Goal: Transaction & Acquisition: Obtain resource

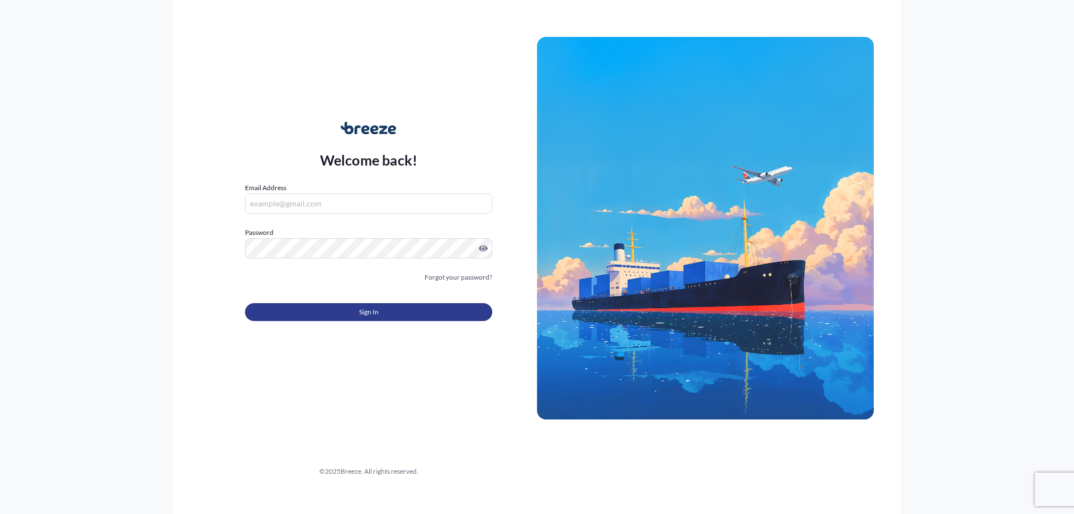
type input "[EMAIL_ADDRESS][DOMAIN_NAME]"
click at [372, 316] on span "Sign In" at bounding box center [369, 312] width 20 height 11
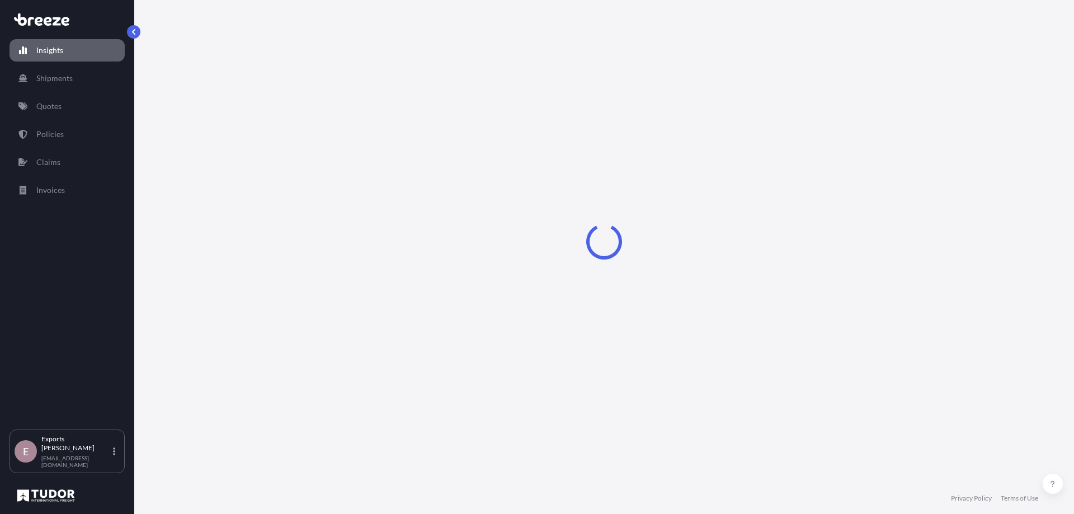
select select "2025"
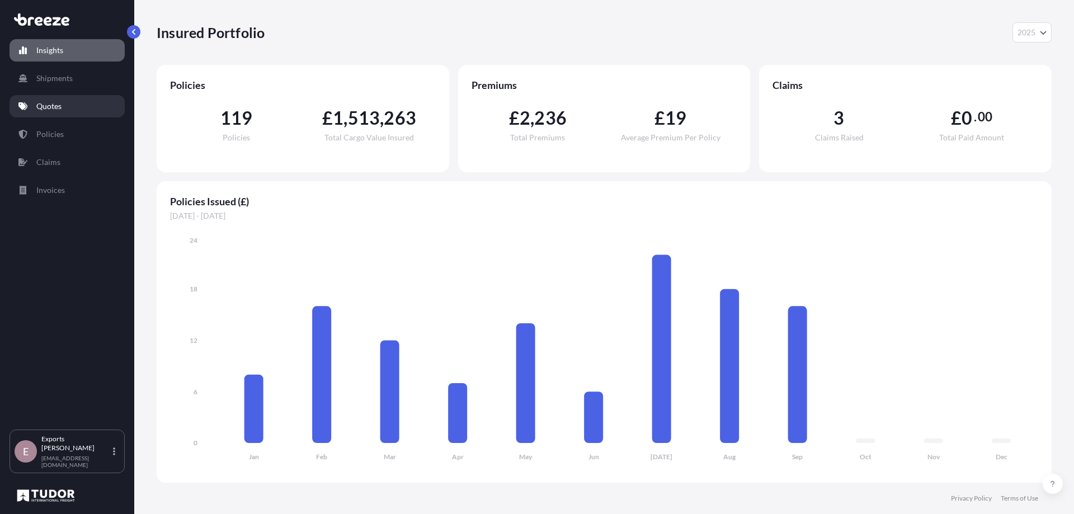
click at [55, 101] on p "Quotes" at bounding box center [48, 106] width 25 height 11
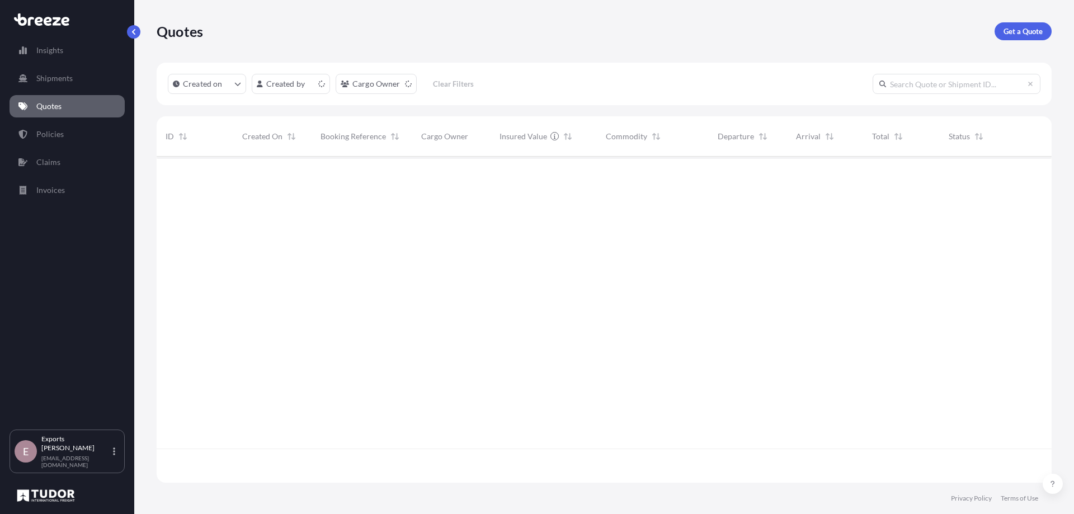
scroll to position [324, 887]
click at [1008, 37] on link "Get a Quote" at bounding box center [1023, 31] width 57 height 18
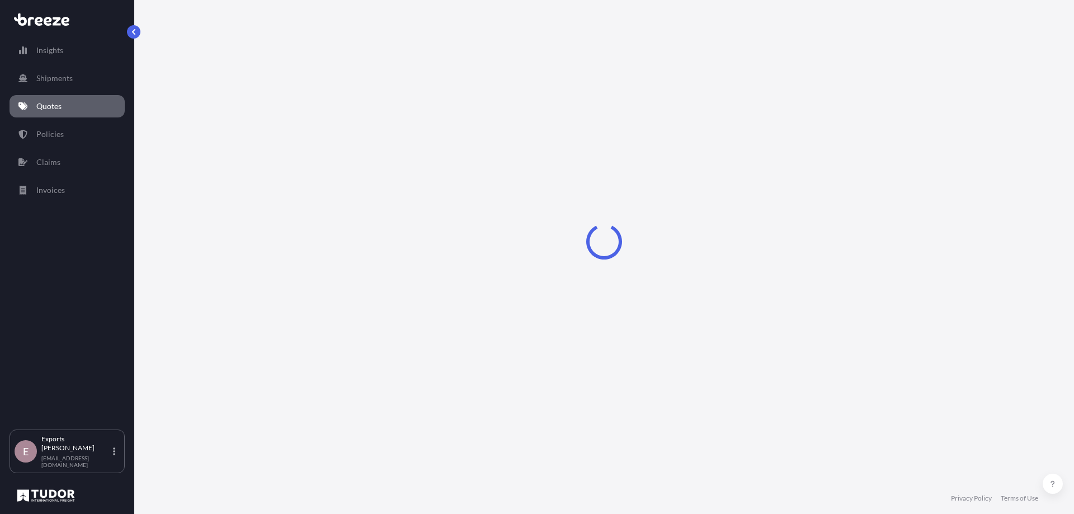
select select "Sea"
select select "1"
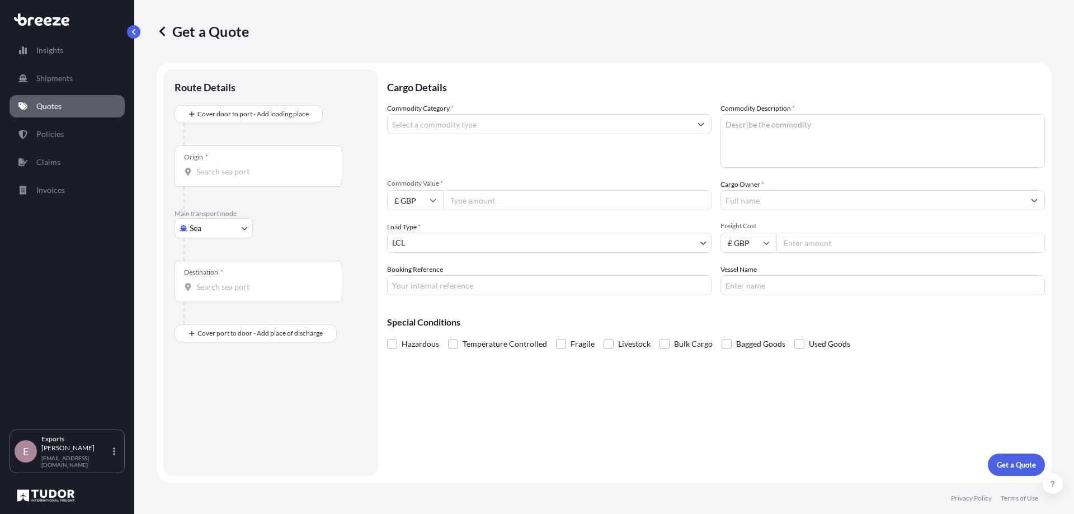
click at [247, 168] on input "Origin *" at bounding box center [262, 171] width 132 height 11
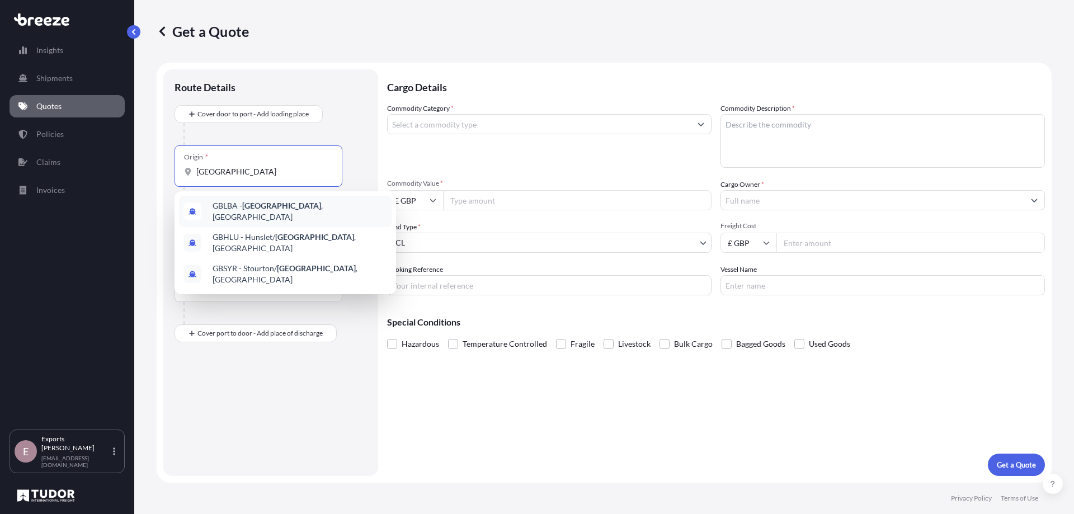
click at [284, 208] on span "GBLBA - [GEOGRAPHIC_DATA] , [GEOGRAPHIC_DATA]" at bounding box center [300, 211] width 175 height 22
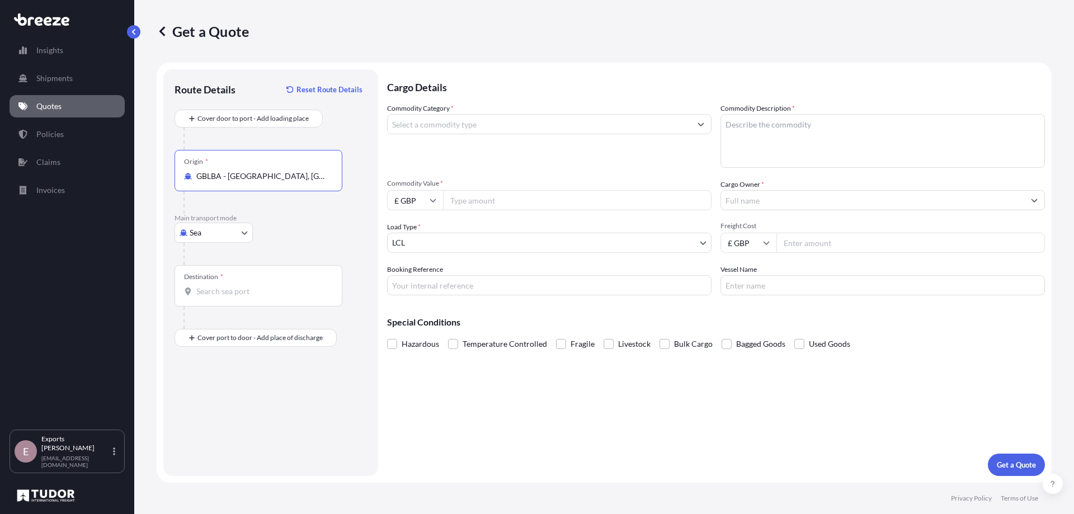
type input "GBLBA - [GEOGRAPHIC_DATA], [GEOGRAPHIC_DATA]"
click at [231, 301] on div "Destination *" at bounding box center [259, 285] width 168 height 41
click at [231, 297] on input "Destination *" at bounding box center [262, 291] width 132 height 11
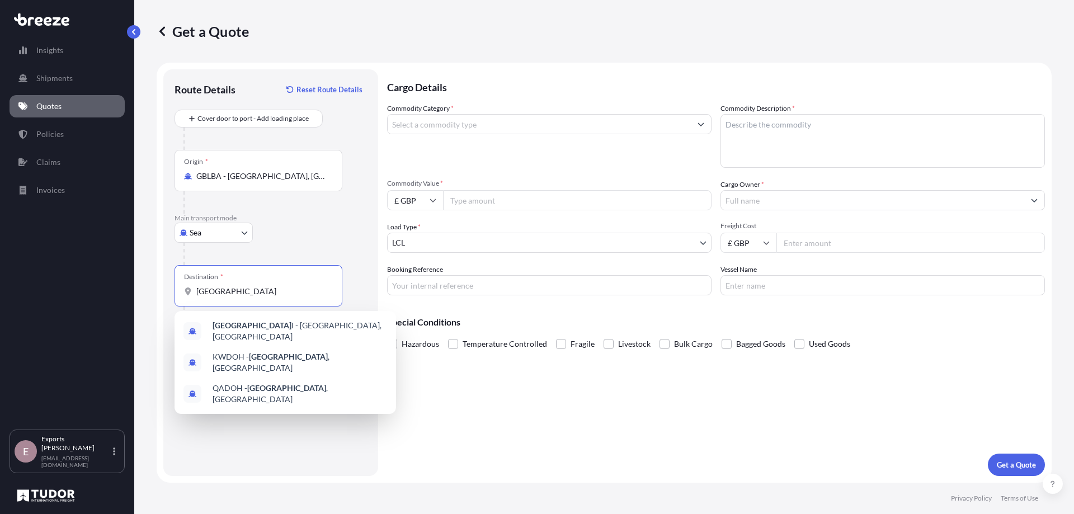
drag, startPoint x: 215, startPoint y: 293, endPoint x: 139, endPoint y: 290, distance: 75.6
click at [138, 289] on div "Get a Quote Route Details Reset Route Details Cover door to port - Add loading …" at bounding box center [604, 241] width 940 height 483
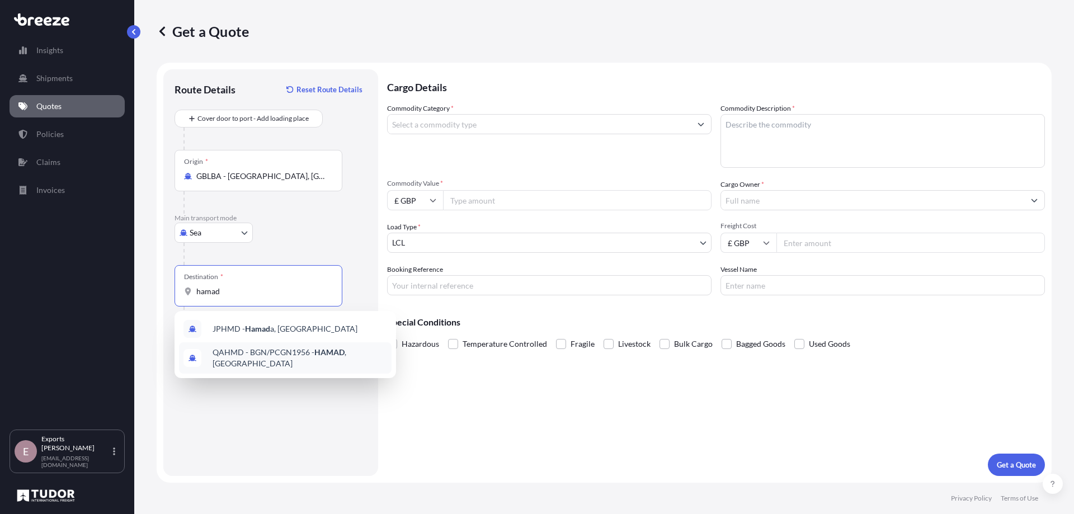
click at [256, 352] on span "QAHMD - BGN/PCGN1956 - HAMAD , [GEOGRAPHIC_DATA]" at bounding box center [300, 358] width 175 height 22
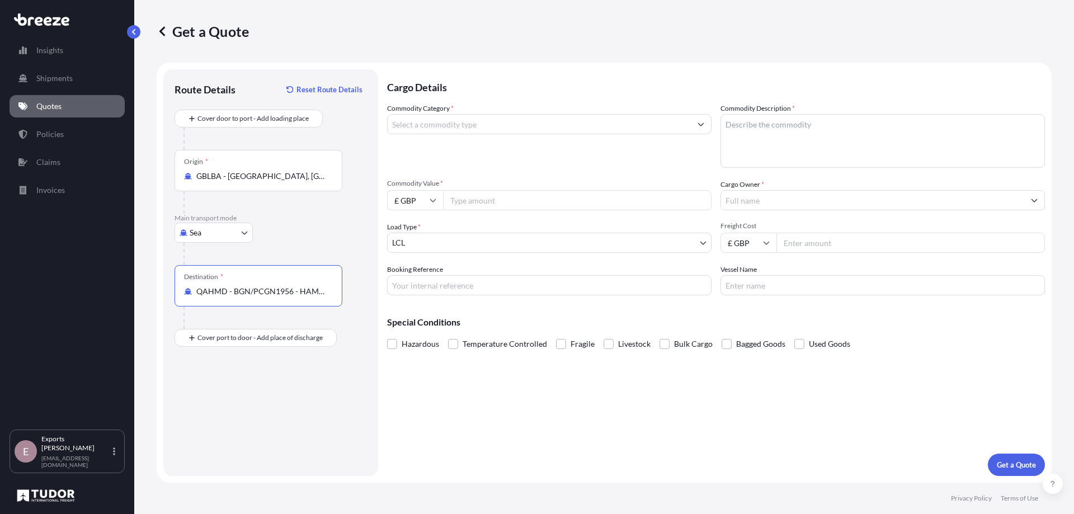
type input "QAHMD - BGN/PCGN1956 - HAMAD, [GEOGRAPHIC_DATA]"
click at [461, 123] on input "Commodity Category *" at bounding box center [539, 124] width 303 height 20
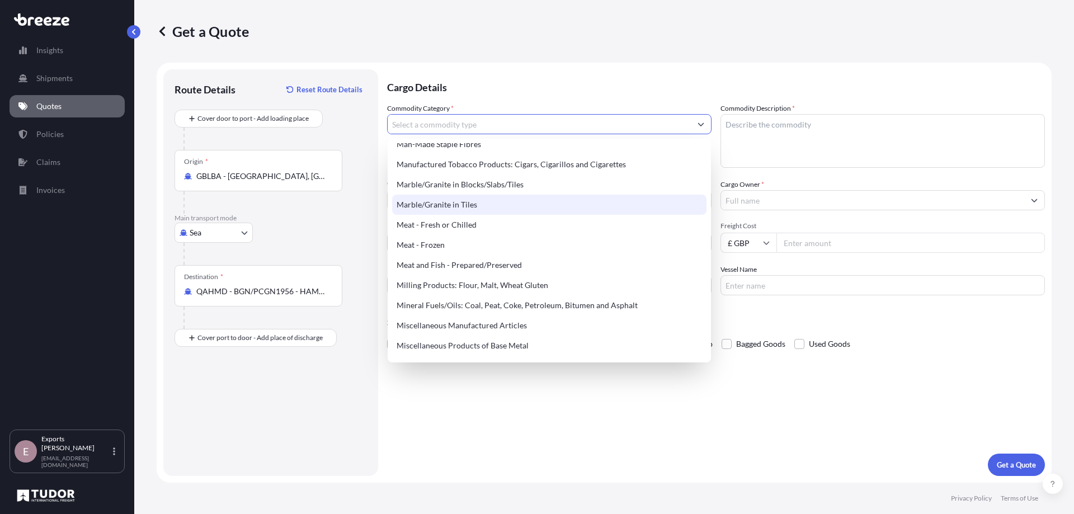
scroll to position [1455, 0]
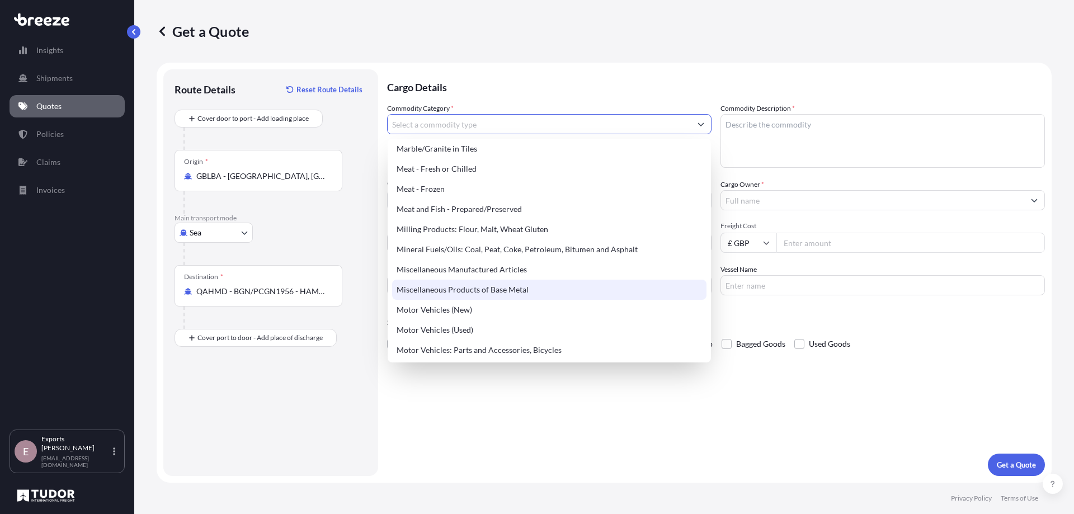
click at [484, 287] on div "Miscellaneous Products of Base Metal" at bounding box center [549, 290] width 314 height 20
type input "Miscellaneous Products of Base Metal"
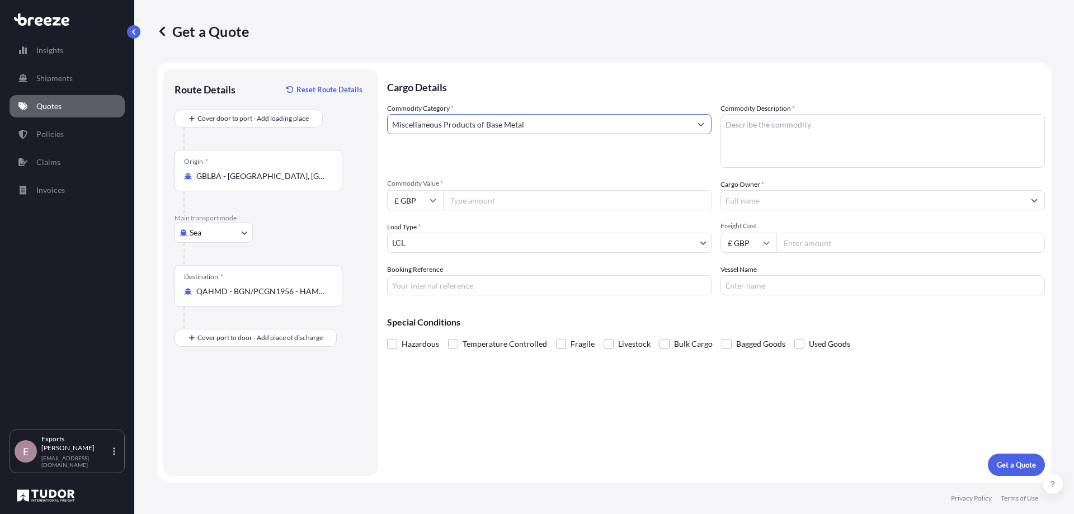
click at [815, 139] on textarea "Commodity Description *" at bounding box center [883, 141] width 325 height 54
type textarea "a"
drag, startPoint x: 800, startPoint y: 123, endPoint x: 750, endPoint y: 133, distance: 50.7
click at [750, 133] on textarea "ALUMINIUM CHEQUER PLATE SHEETS" at bounding box center [883, 141] width 325 height 54
type textarea "ALUMINIUM CHEQUER PLATE SHEETS"
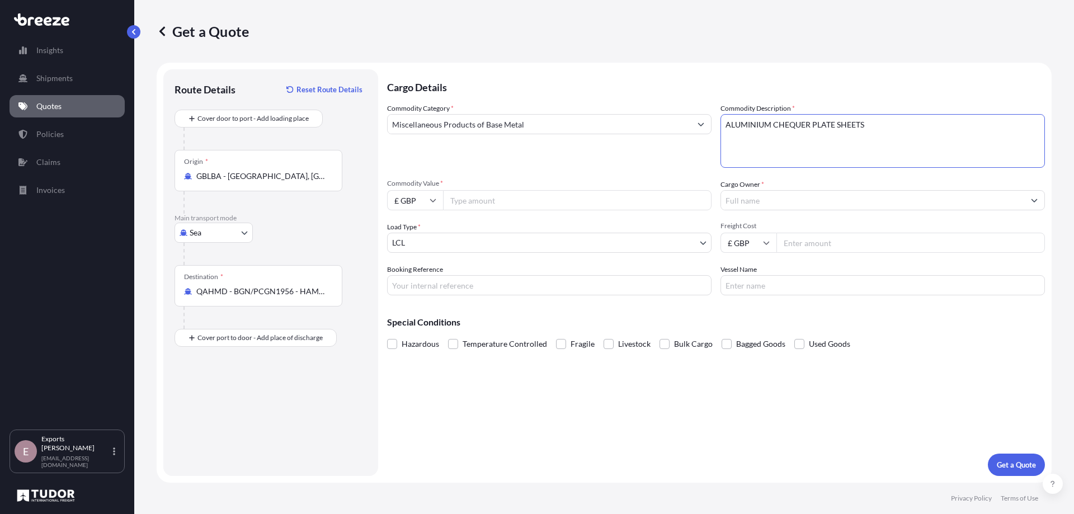
click at [489, 201] on input "Commodity Value *" at bounding box center [577, 200] width 269 height 20
type input "9650"
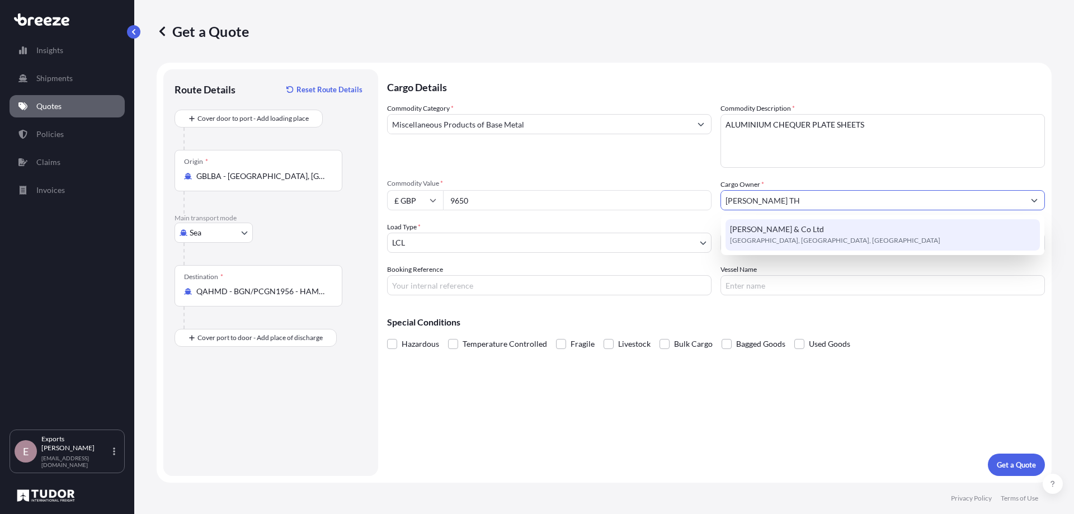
click at [829, 231] on div "[PERSON_NAME] & Co Ltd [GEOGRAPHIC_DATA], [GEOGRAPHIC_DATA], [GEOGRAPHIC_DATA]" at bounding box center [883, 234] width 314 height 31
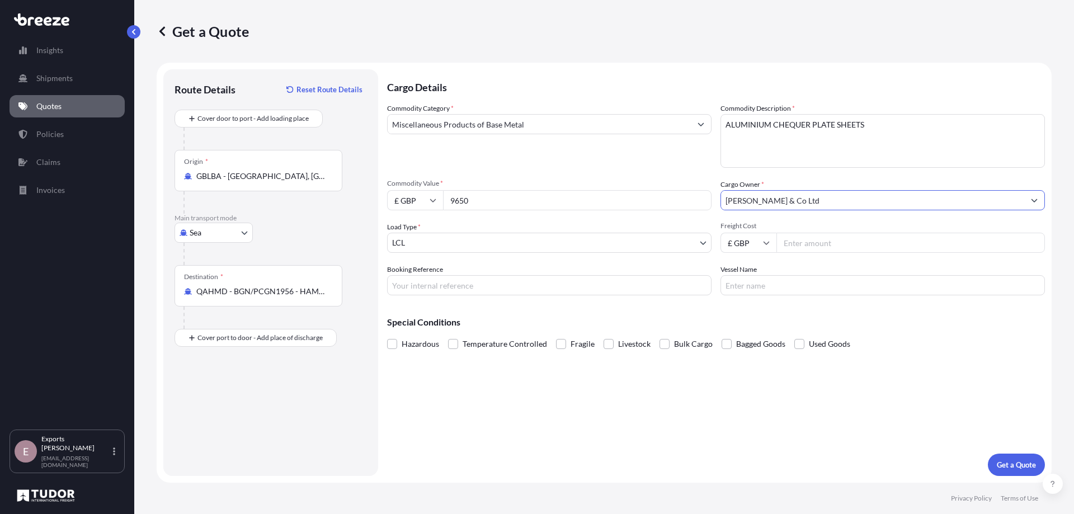
type input "[PERSON_NAME] & Co Ltd"
click at [813, 241] on input "Freight Cost" at bounding box center [911, 243] width 269 height 20
click at [833, 248] on input "Freight Cost" at bounding box center [911, 243] width 269 height 20
type input "345.00"
click at [669, 452] on div "Cargo Details Commodity Category * Miscellaneous Products of Base Metal Commodi…" at bounding box center [716, 272] width 658 height 407
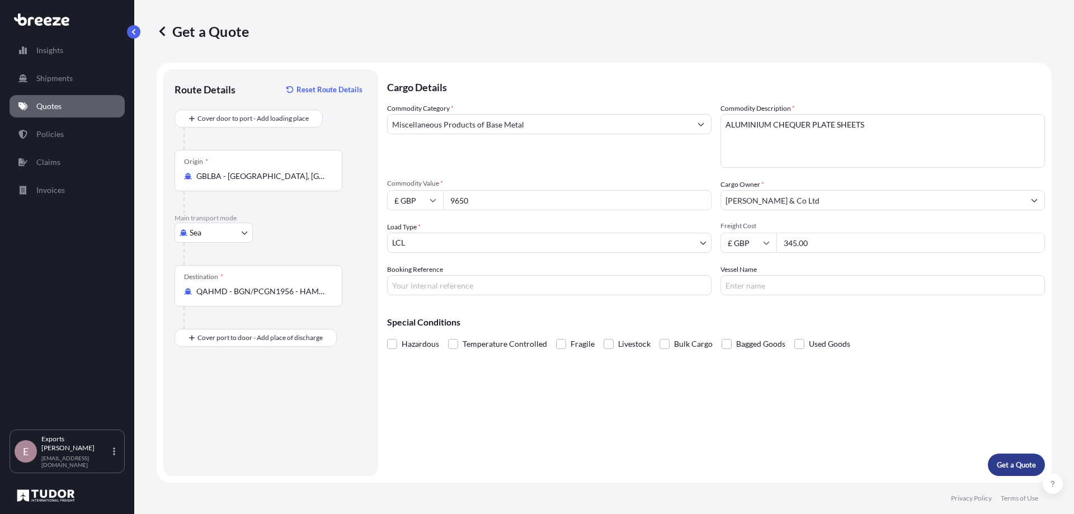
click at [1016, 470] on p "Get a Quote" at bounding box center [1016, 464] width 39 height 11
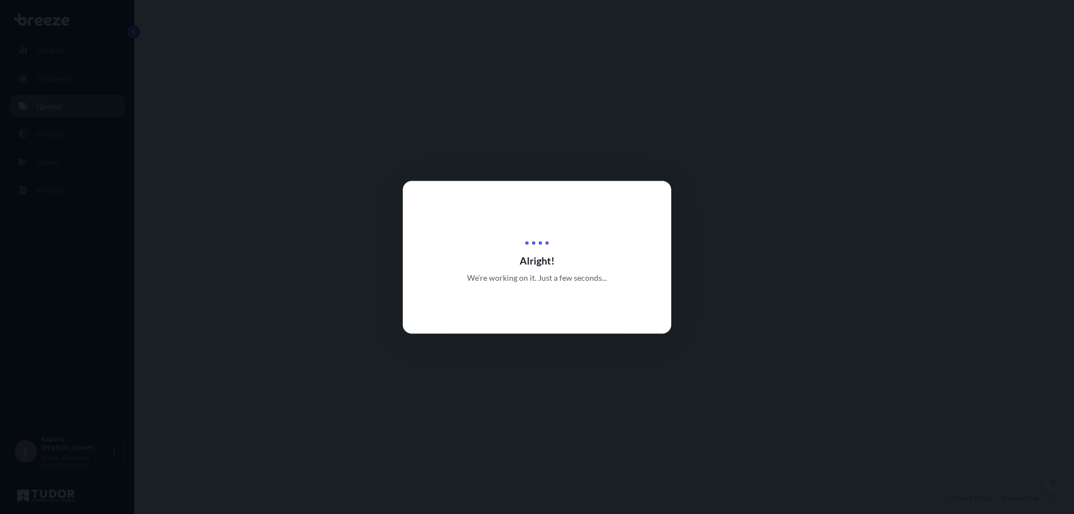
select select "Sea"
select select "1"
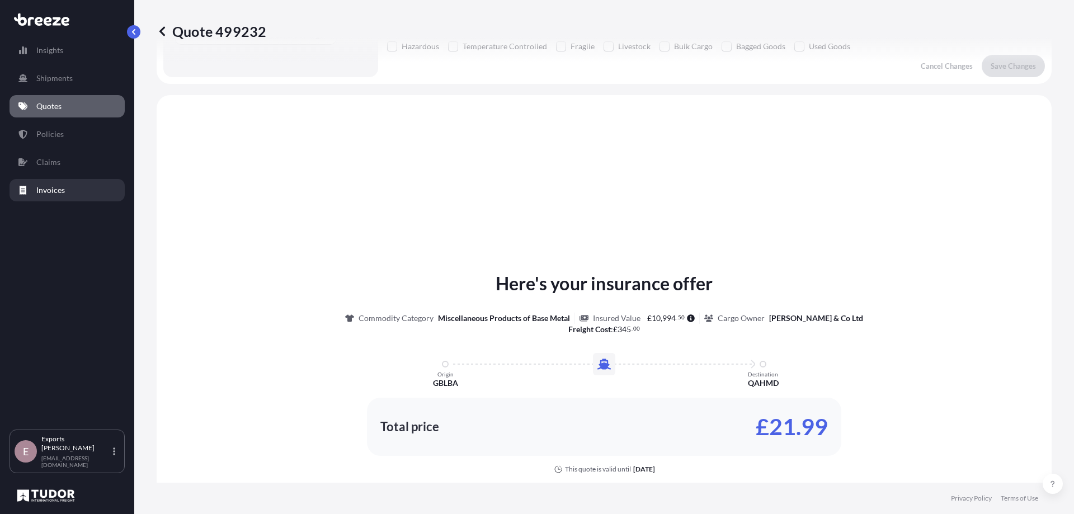
scroll to position [337, 0]
